Goal: Information Seeking & Learning: Learn about a topic

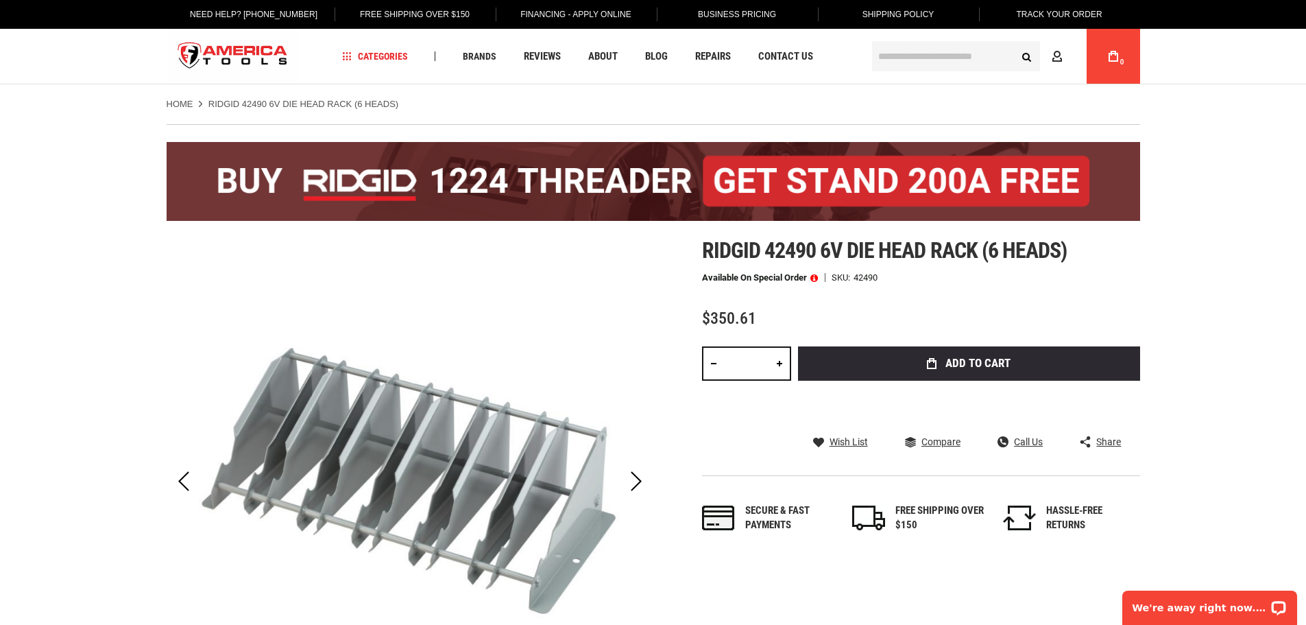
drag, startPoint x: 1271, startPoint y: 396, endPoint x: 1281, endPoint y: 396, distance: 10.3
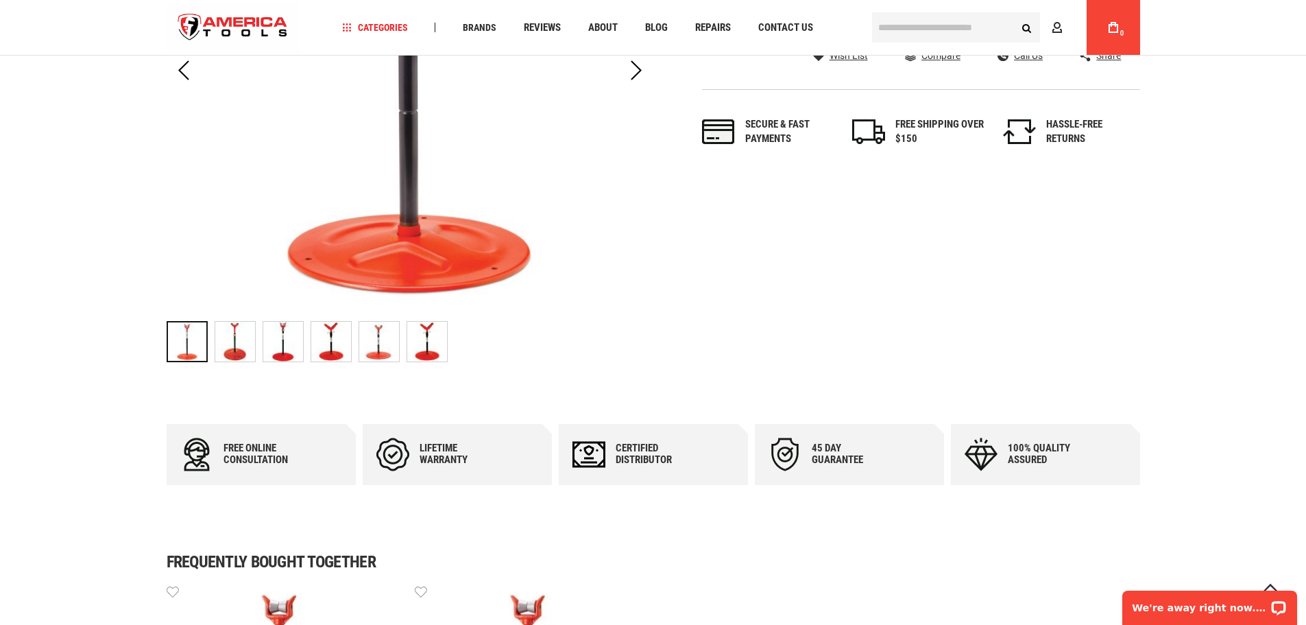
scroll to position [411, 0]
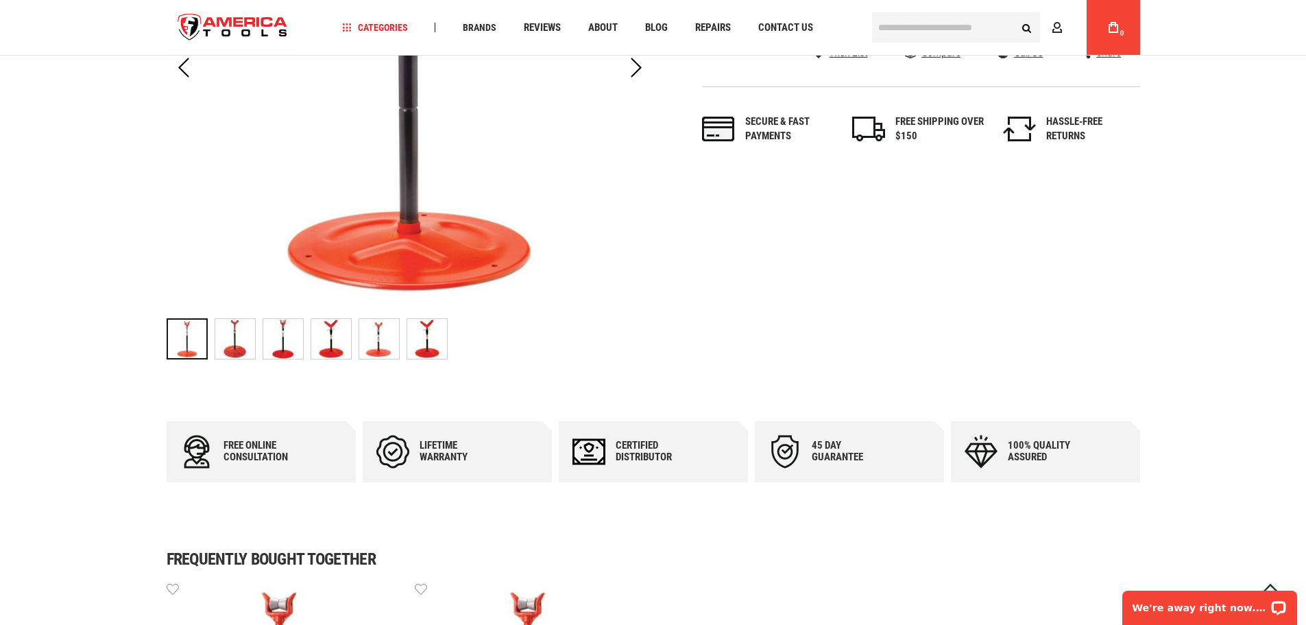
click at [432, 355] on img at bounding box center [427, 339] width 40 height 40
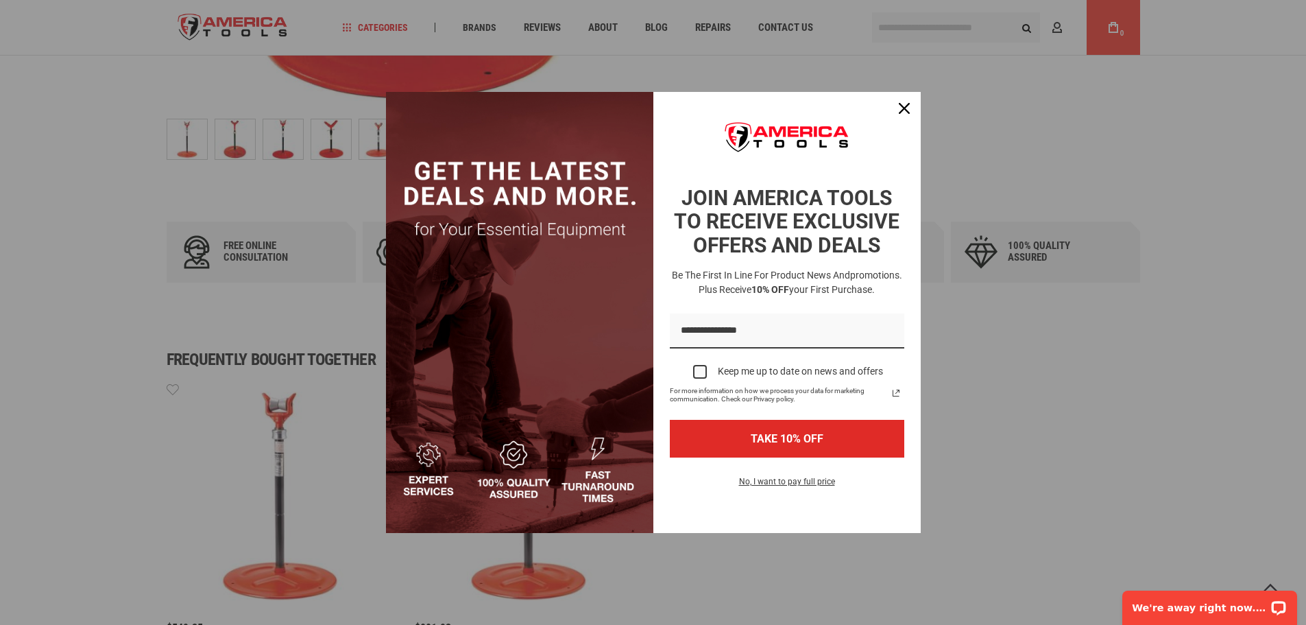
scroll to position [617, 0]
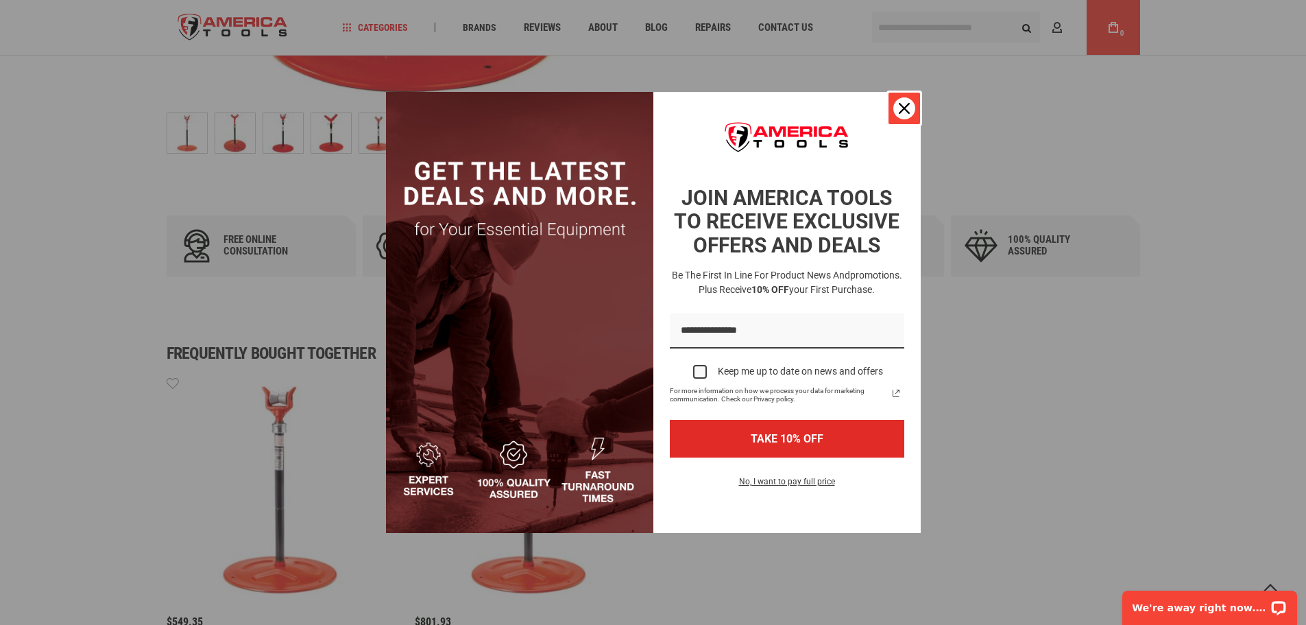
click at [899, 107] on icon "close icon" at bounding box center [904, 108] width 11 height 11
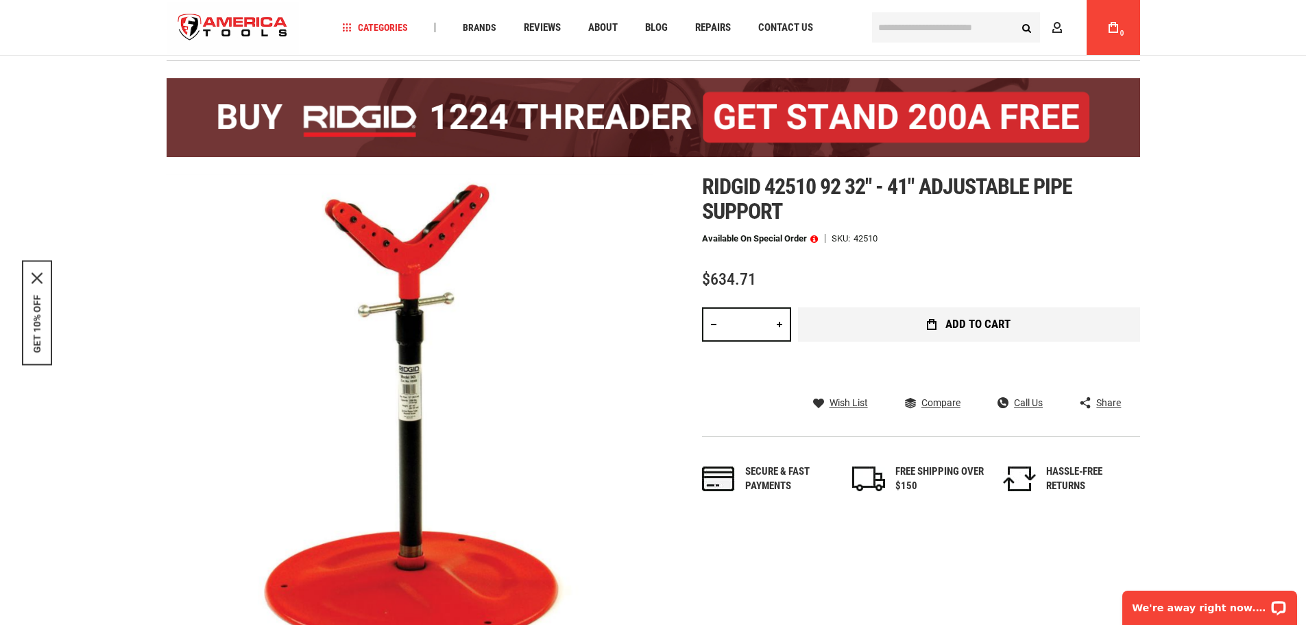
scroll to position [0, 0]
